Goal: Task Accomplishment & Management: Complete application form

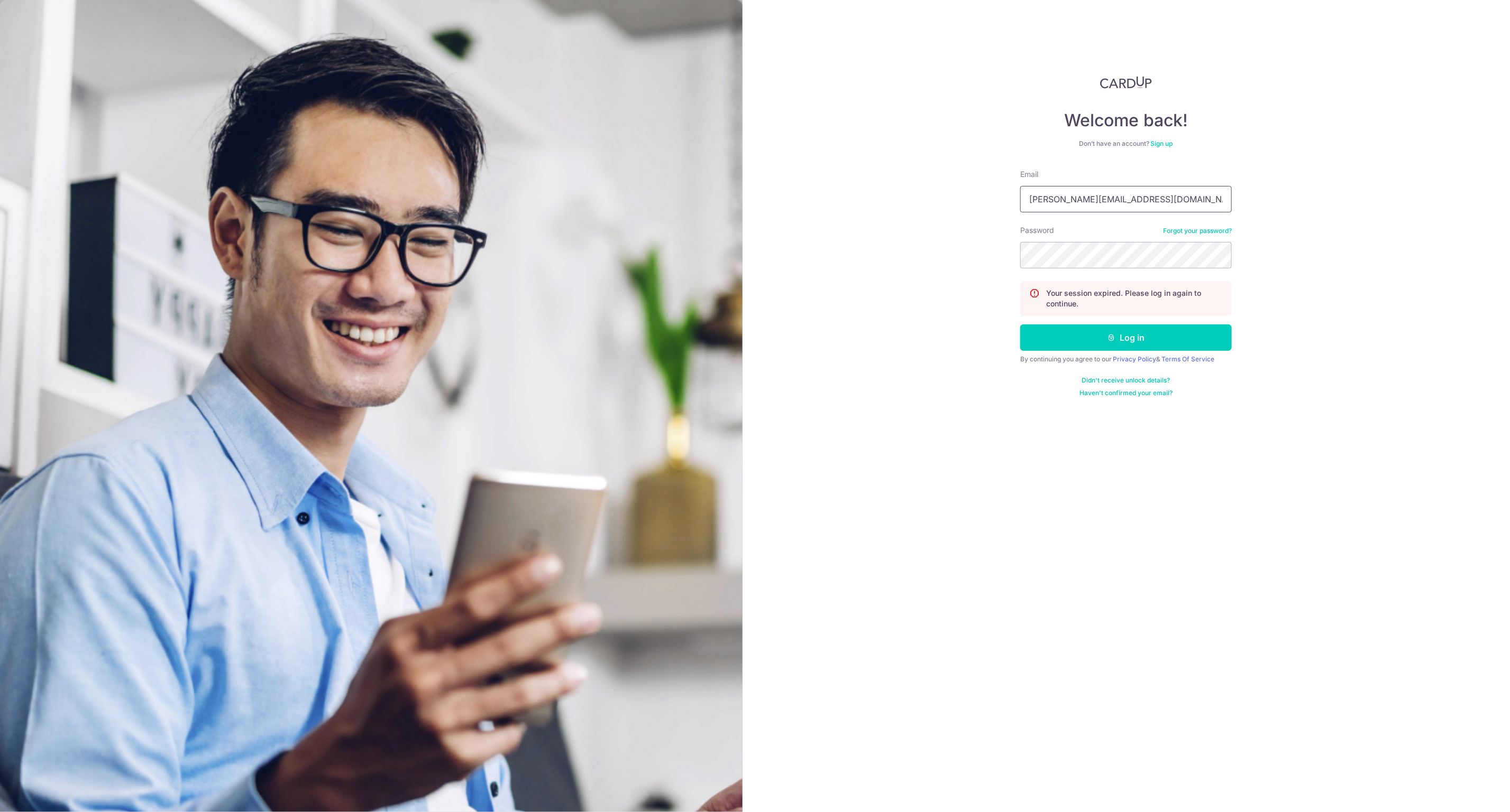
drag, startPoint x: 1100, startPoint y: 206, endPoint x: 1096, endPoint y: 212, distance: 7.2
click at [1100, 205] on input "germaine@lovet.sg" at bounding box center [1125, 199] width 212 height 27
type input "[EMAIL_ADDRESS][PERSON_NAME][DOMAIN_NAME]"
drag, startPoint x: 1089, startPoint y: 324, endPoint x: 1090, endPoint y: 338, distance: 14.0
click at [1089, 326] on button "Log in" at bounding box center [1125, 338] width 212 height 27
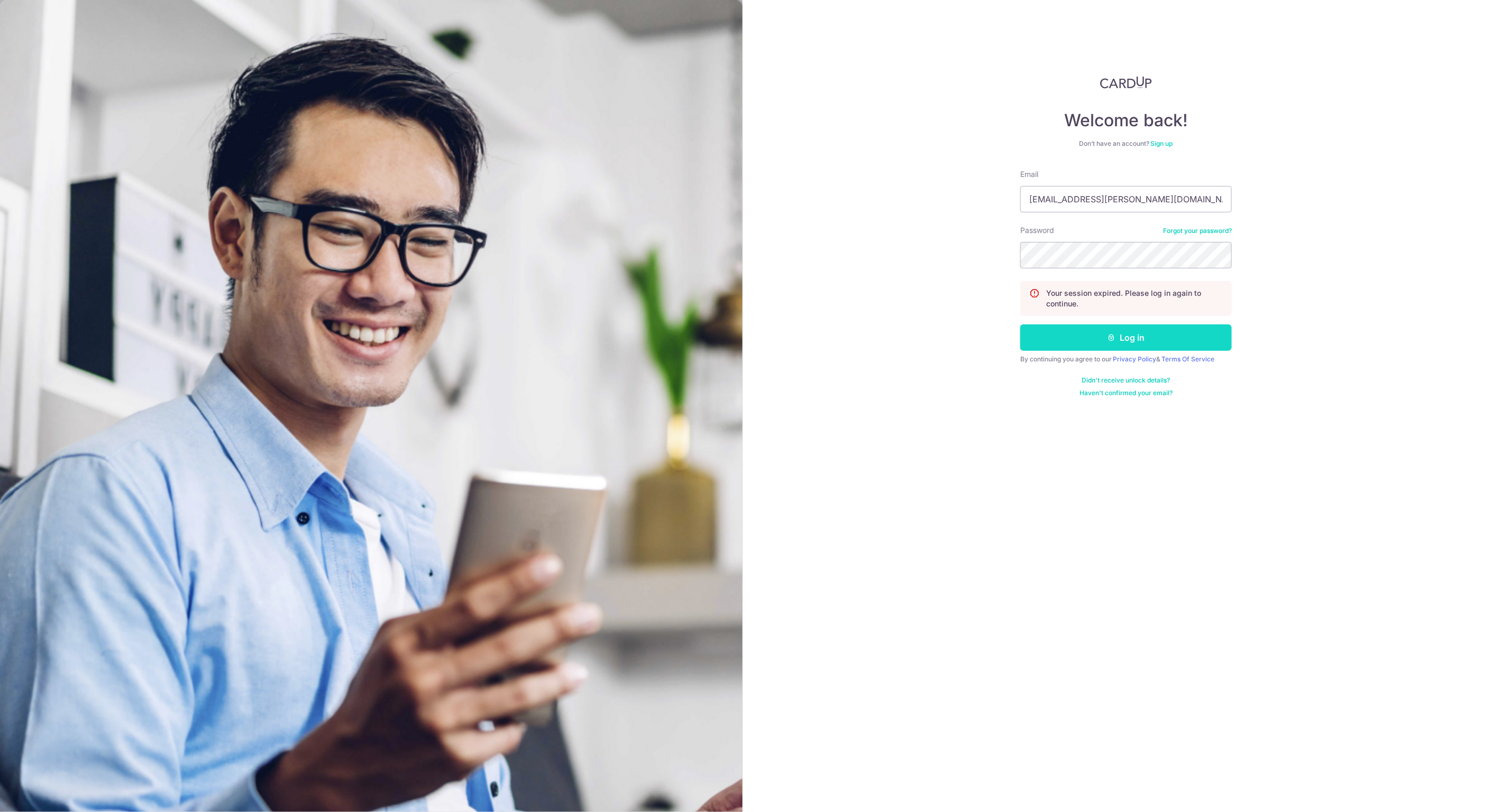
drag, startPoint x: 1090, startPoint y: 339, endPoint x: 1063, endPoint y: 279, distance: 65.8
click at [1090, 339] on button "Log in" at bounding box center [1125, 338] width 212 height 27
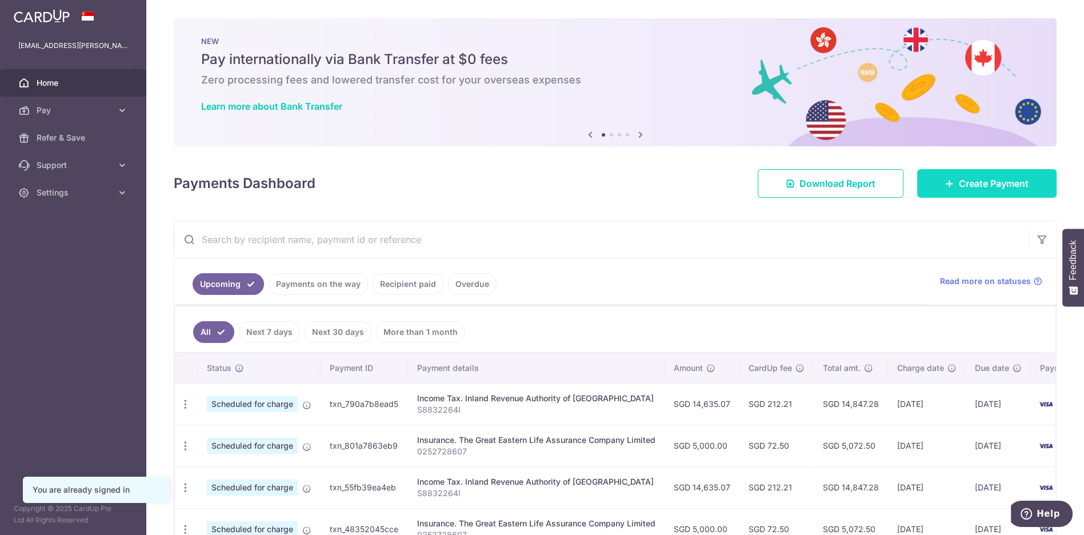
click at [997, 180] on span "Create Payment" at bounding box center [994, 184] width 70 height 14
